Goal: Information Seeking & Learning: Learn about a topic

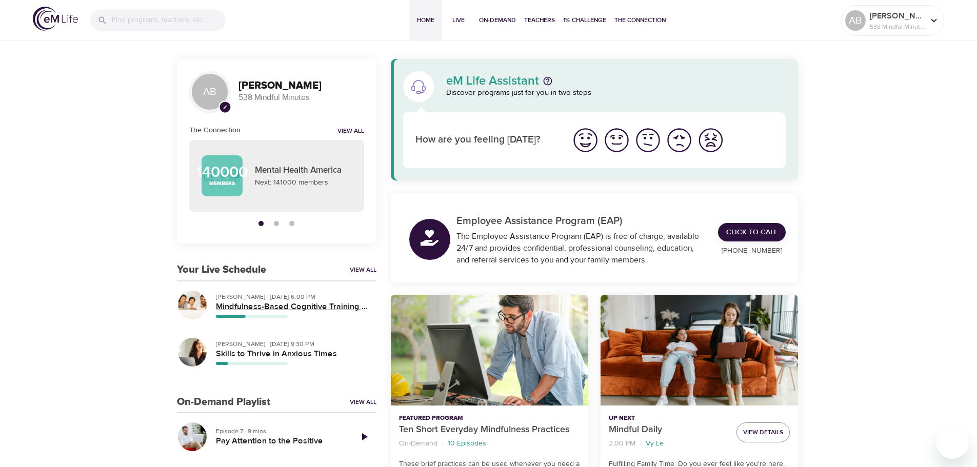
click at [263, 303] on h5 "Mindfulness-Based Cognitive Training (MBCT)" at bounding box center [292, 307] width 152 height 11
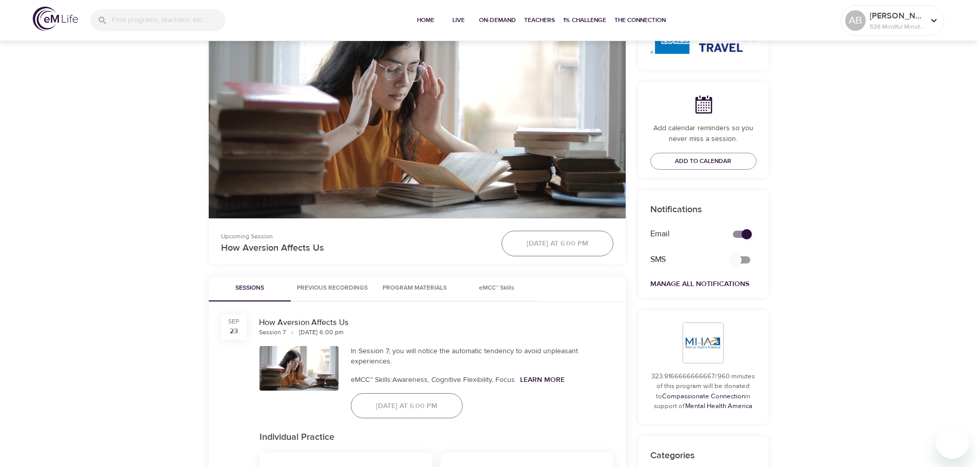
scroll to position [410, 0]
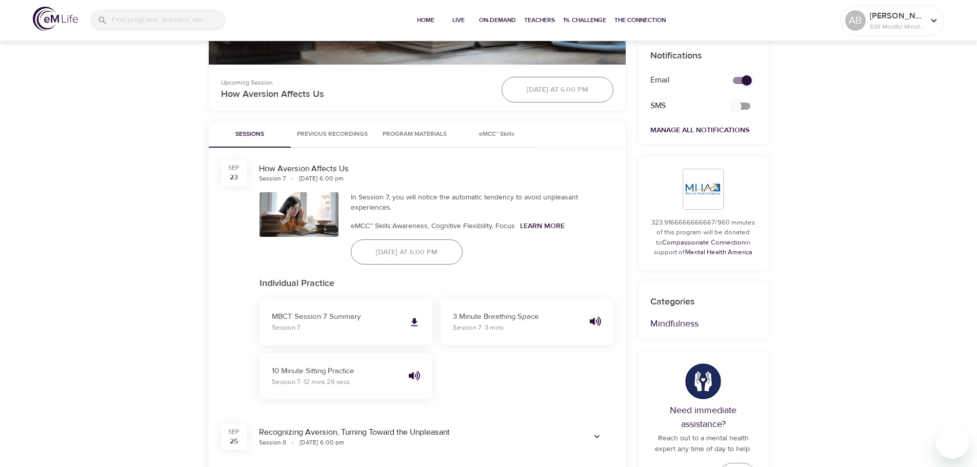
click at [364, 146] on button "Previous Recordings" at bounding box center [332, 135] width 83 height 25
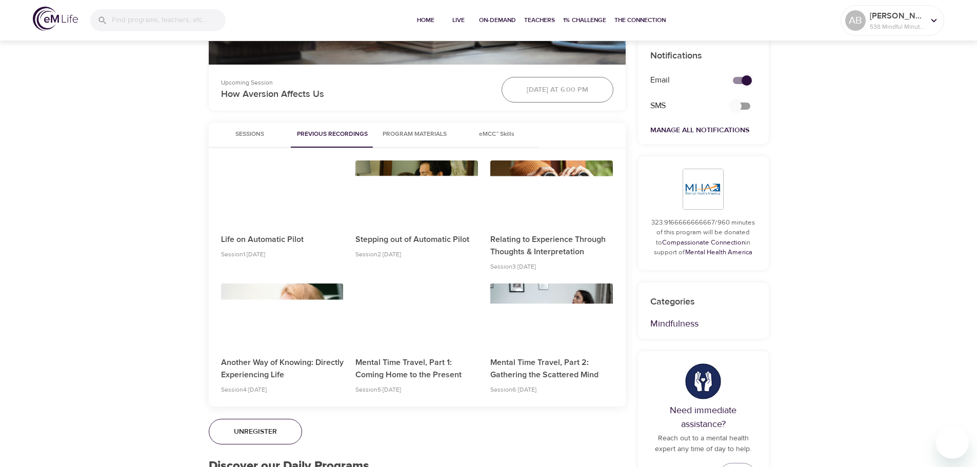
scroll to position [462, 0]
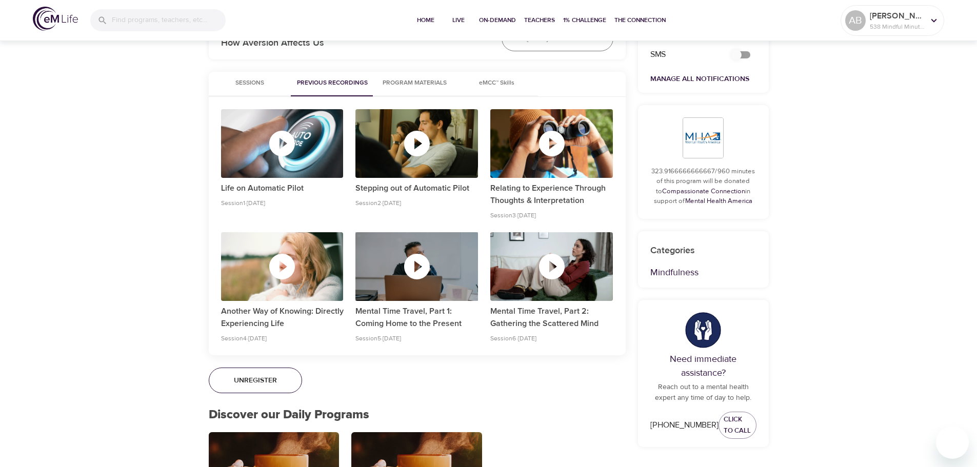
click at [407, 271] on icon "button" at bounding box center [417, 267] width 26 height 26
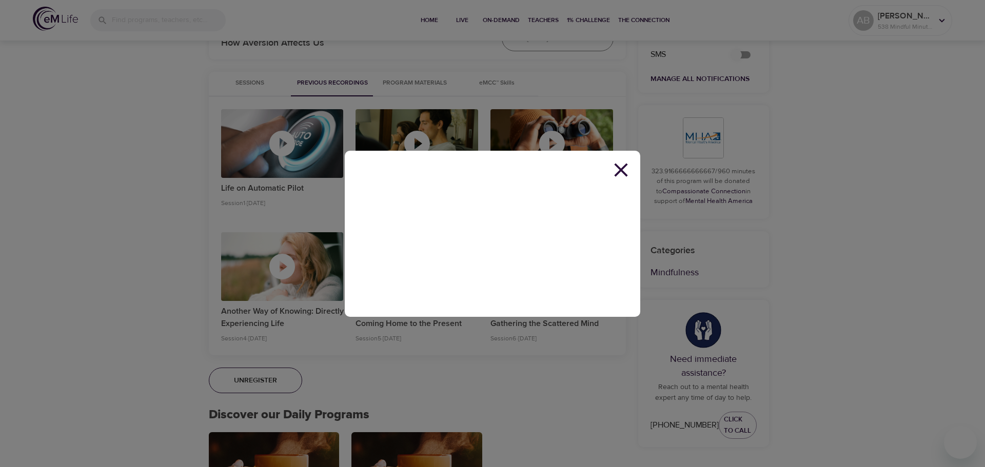
click at [621, 173] on icon at bounding box center [620, 170] width 23 height 23
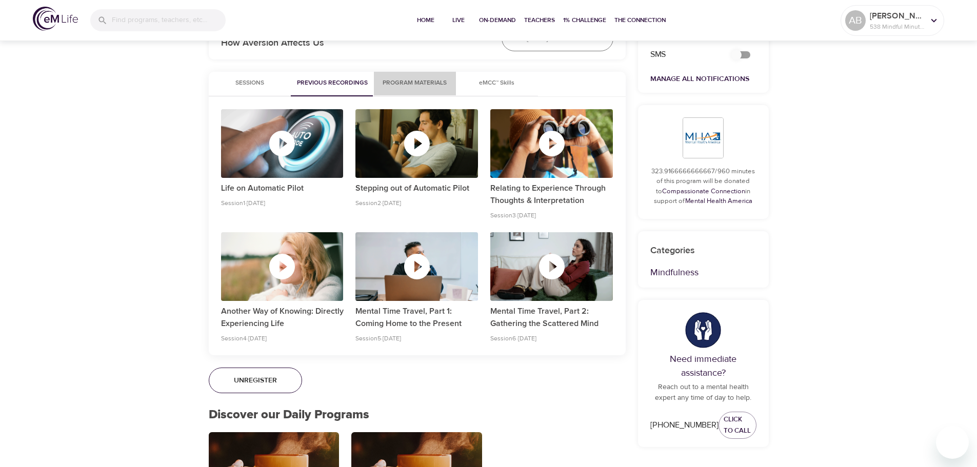
click at [387, 86] on span "Program Materials" at bounding box center [415, 83] width 70 height 11
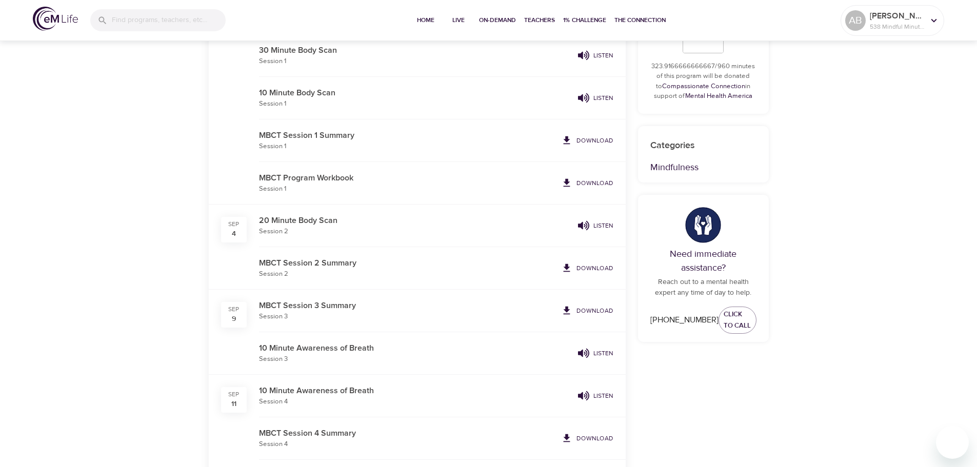
scroll to position [718, 0]
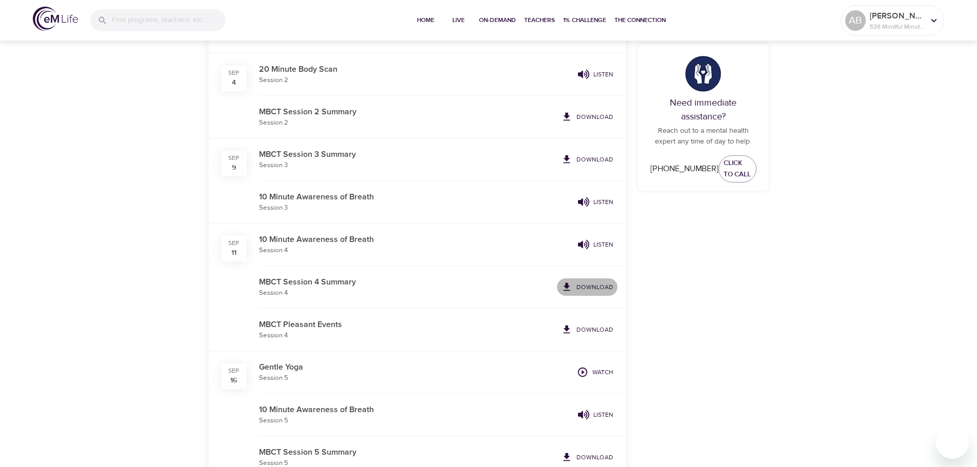
click at [599, 286] on p "Download" at bounding box center [595, 287] width 37 height 9
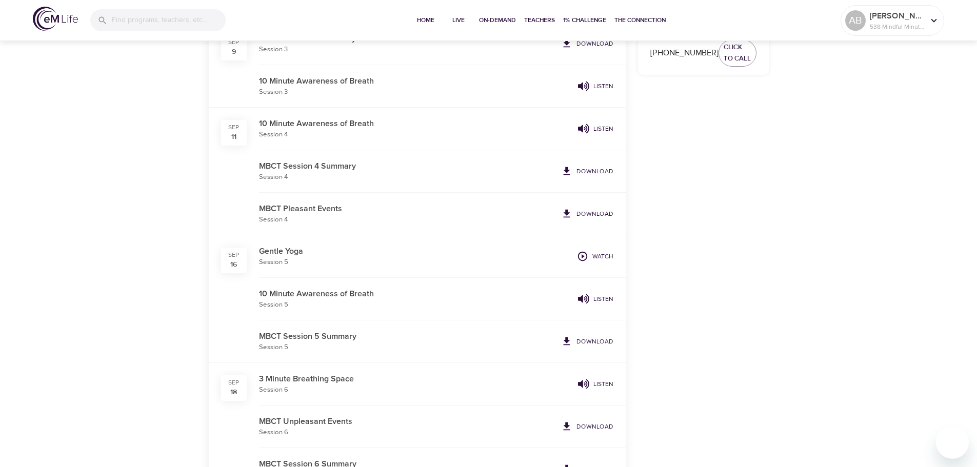
scroll to position [821, 0]
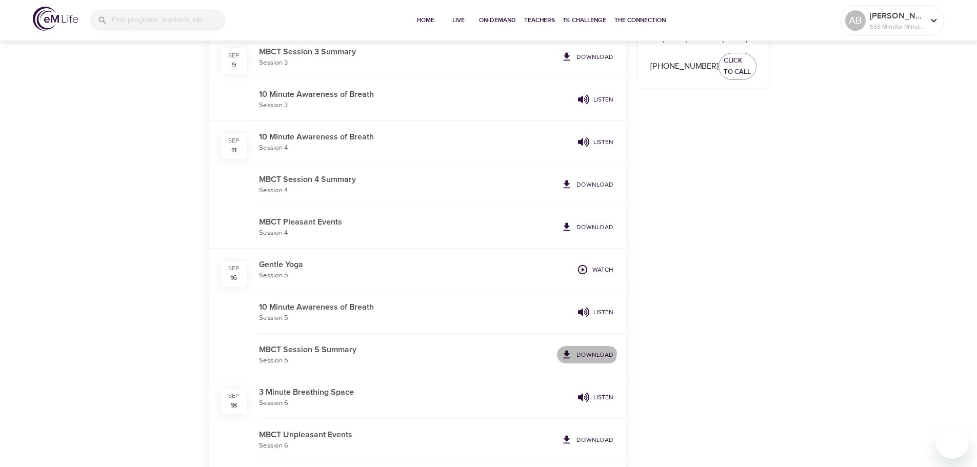
click at [575, 351] on span "Download" at bounding box center [587, 354] width 52 height 11
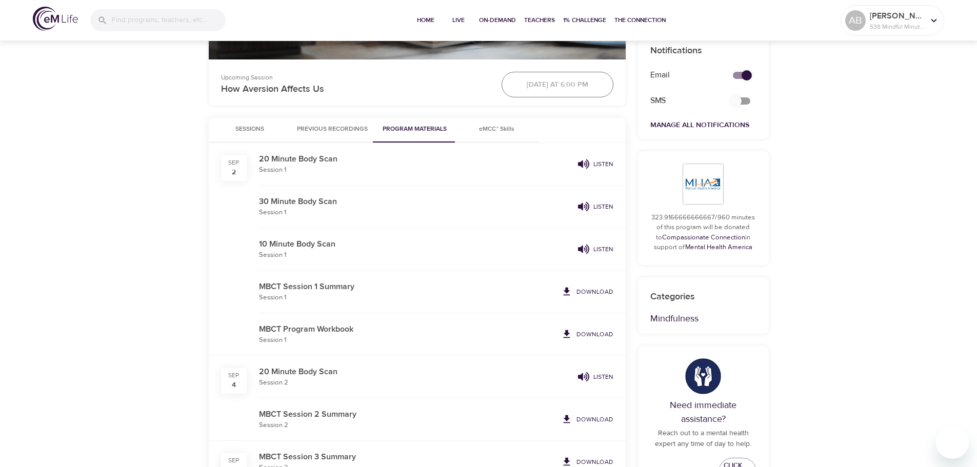
scroll to position [256, 0]
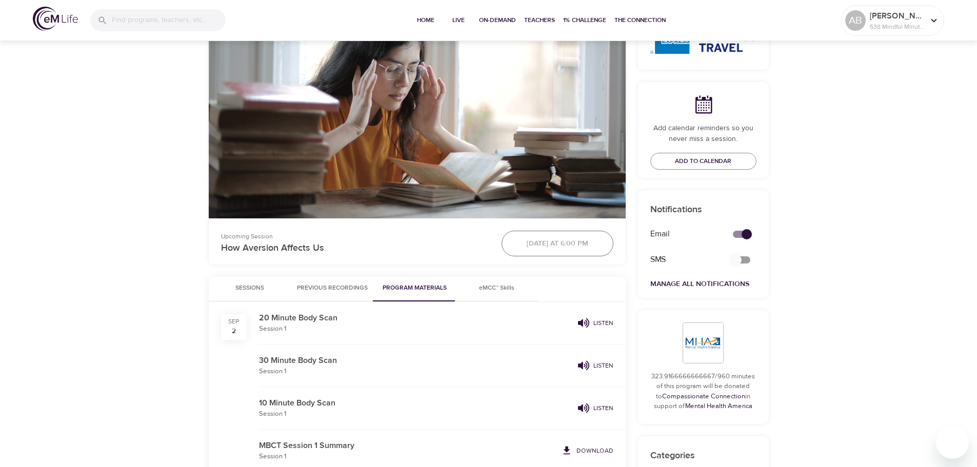
click at [336, 279] on button "Previous Recordings" at bounding box center [332, 289] width 83 height 25
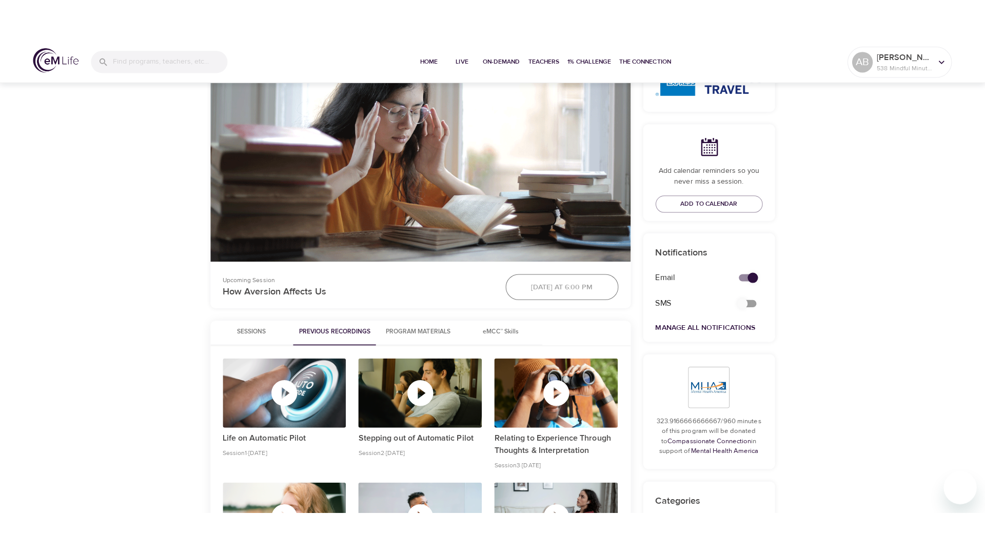
scroll to position [564, 0]
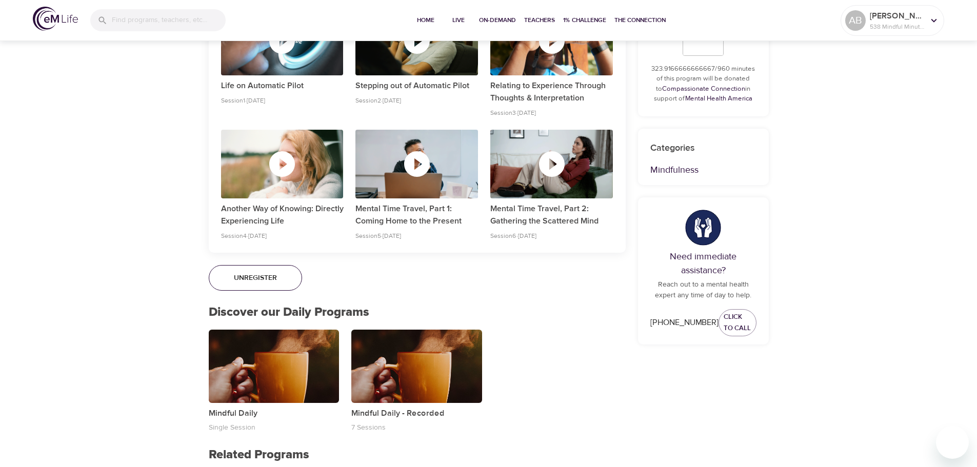
click at [400, 174] on div "button" at bounding box center [416, 164] width 123 height 31
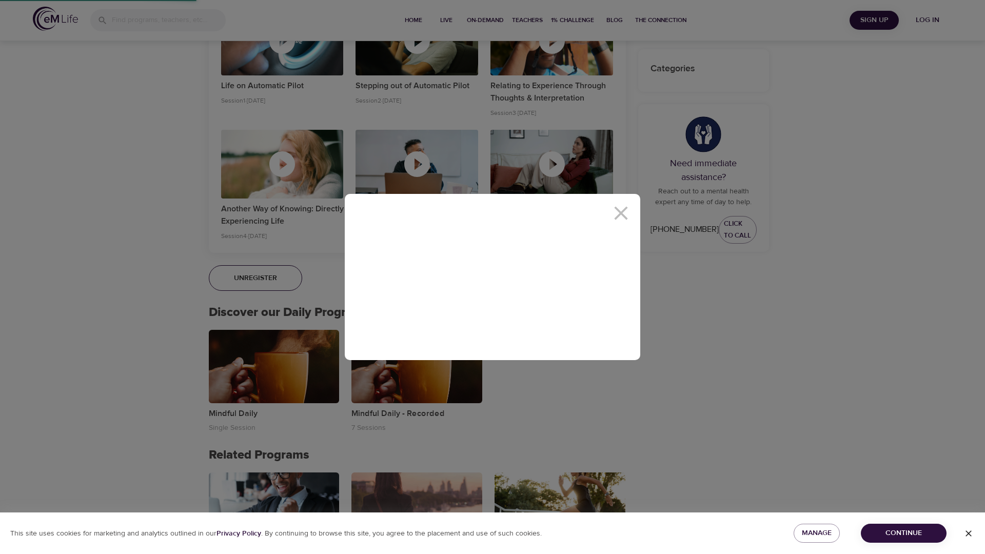
scroll to position [258, 0]
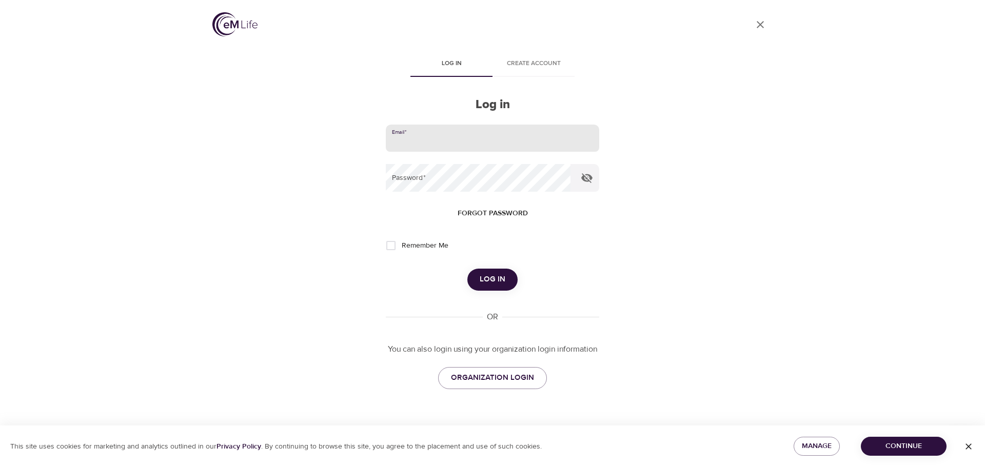
click at [424, 141] on input "email" at bounding box center [492, 139] width 213 height 28
drag, startPoint x: 432, startPoint y: 143, endPoint x: 432, endPoint y: 152, distance: 8.7
click at [432, 143] on input "email" at bounding box center [492, 139] width 213 height 28
click at [454, 138] on input "email" at bounding box center [492, 139] width 213 height 28
type input "[EMAIL_ADDRESS][DOMAIN_NAME]"
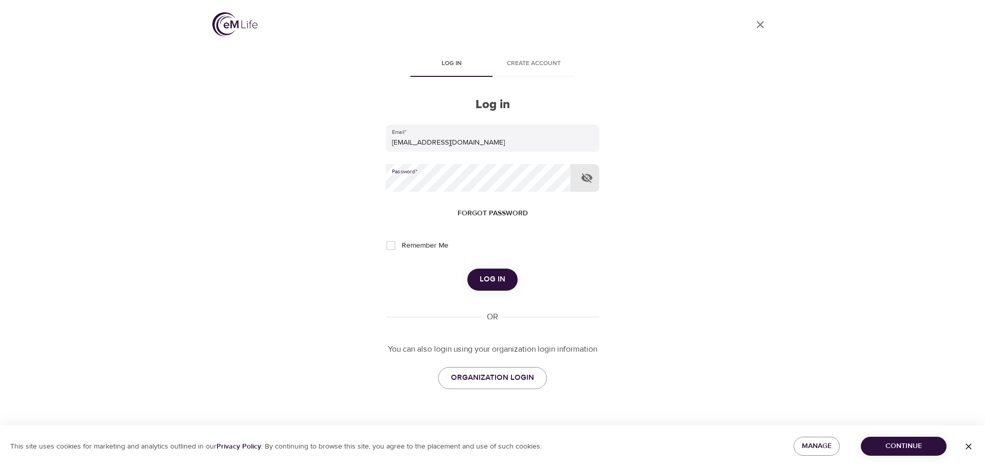
click at [467, 269] on button "Log in" at bounding box center [492, 280] width 50 height 22
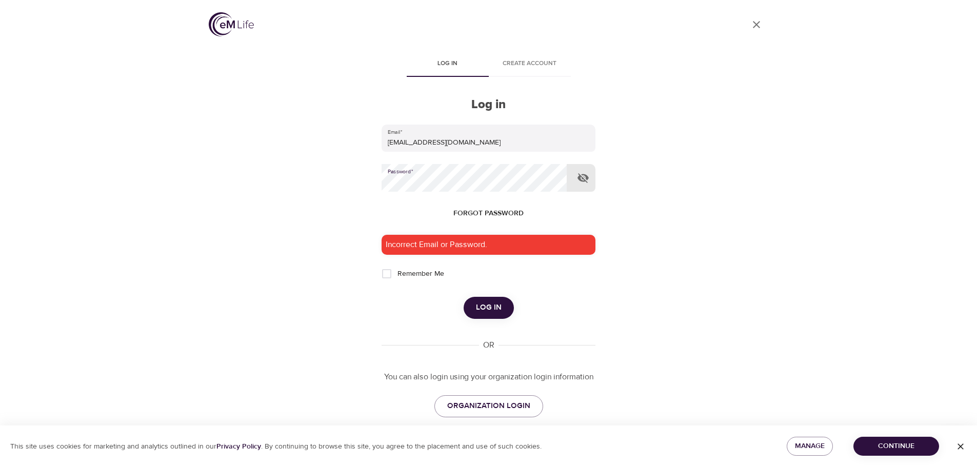
click at [371, 185] on div "User Profile Log in Create account Log in Email   * [EMAIL_ADDRESS][DOMAIN_NAME…" at bounding box center [488, 233] width 585 height 467
click at [464, 297] on button "Log in" at bounding box center [489, 308] width 50 height 22
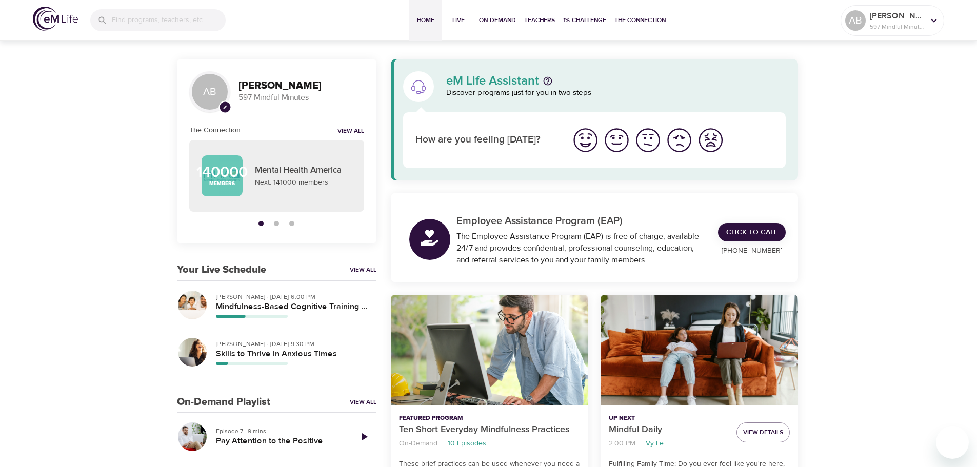
click at [233, 301] on p "[PERSON_NAME] · [DATE] 6:00 PM" at bounding box center [292, 296] width 152 height 9
click at [230, 309] on h5 "Mindfulness-Based Cognitive Training (MBCT)" at bounding box center [292, 307] width 152 height 11
